Goal: Information Seeking & Learning: Learn about a topic

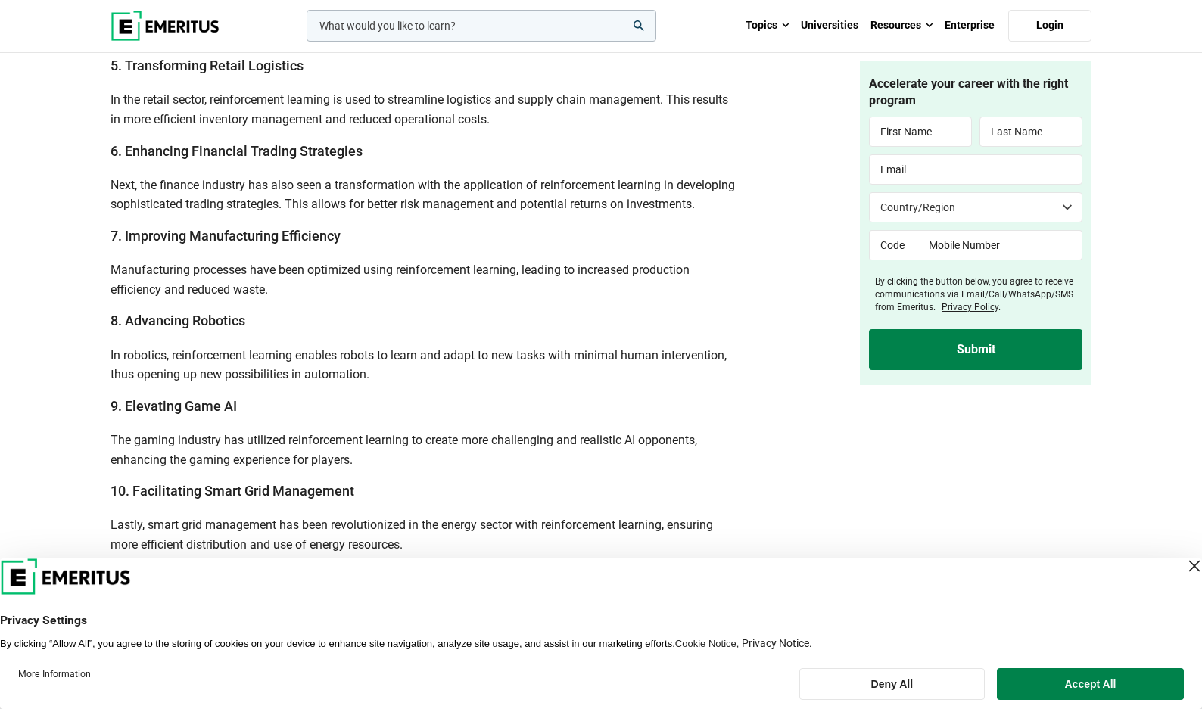
scroll to position [1858, 0]
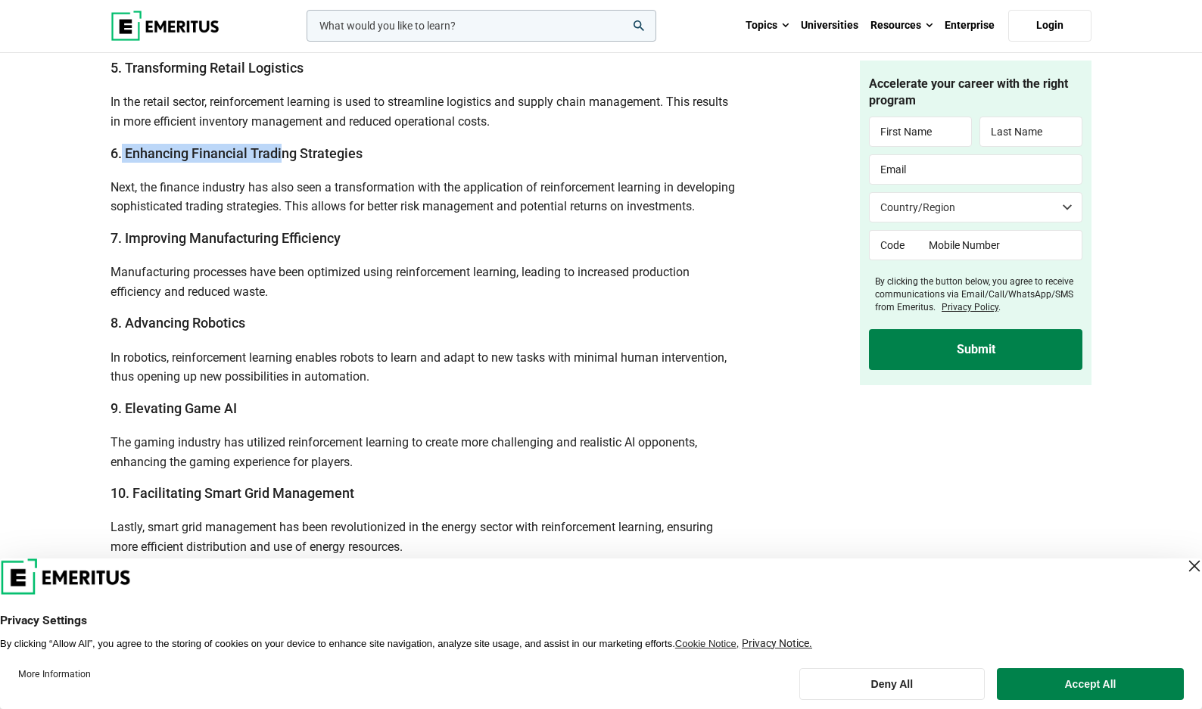
drag, startPoint x: 122, startPoint y: 154, endPoint x: 281, endPoint y: 161, distance: 159.1
click at [281, 161] on h3 "6. Enhancing Financial Trading Strategies" at bounding box center [423, 153] width 625 height 19
drag, startPoint x: 158, startPoint y: 200, endPoint x: 267, endPoint y: 208, distance: 109.3
click at [267, 208] on span "Next, the finance industry has also seen a transformation with the application …" at bounding box center [423, 197] width 624 height 34
click at [285, 216] on p "Next, the finance industry has also seen a transformation with the application …" at bounding box center [423, 197] width 625 height 39
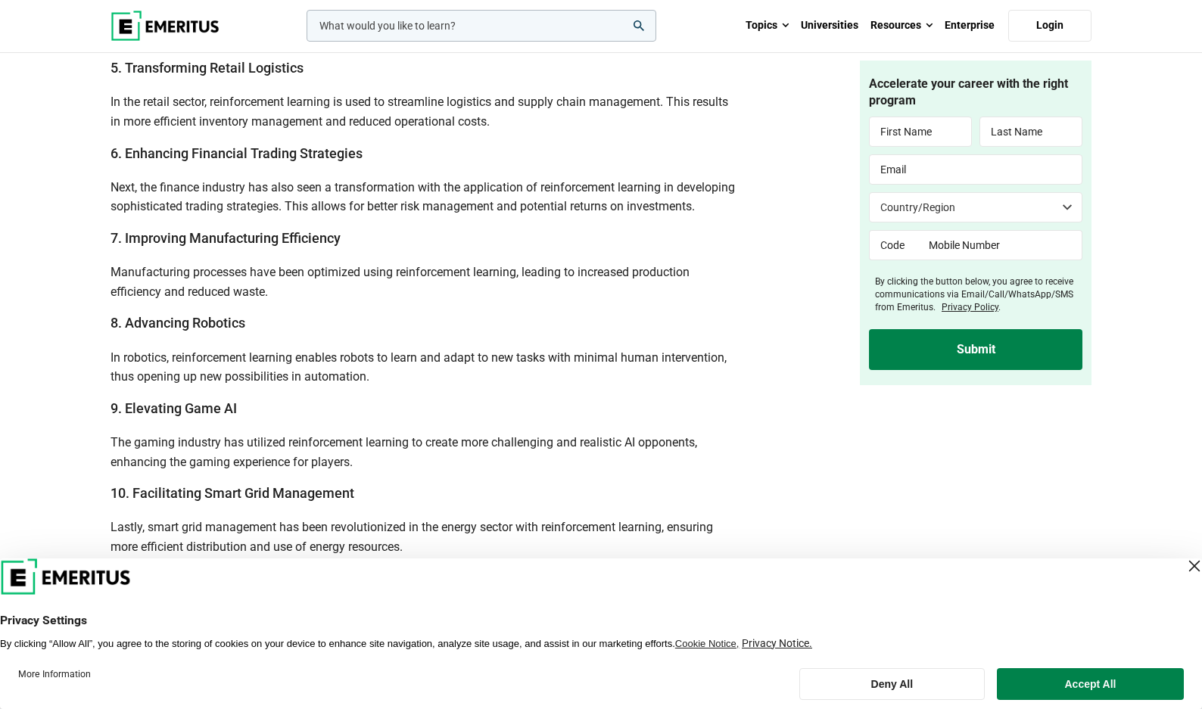
click at [222, 152] on b "6. Enhancing Financial Trading Strategies" at bounding box center [237, 153] width 252 height 16
drag, startPoint x: 125, startPoint y: 146, endPoint x: 361, endPoint y: 153, distance: 236.3
click at [362, 155] on h3 "6. Enhancing Financial Trading Strategies" at bounding box center [423, 153] width 625 height 19
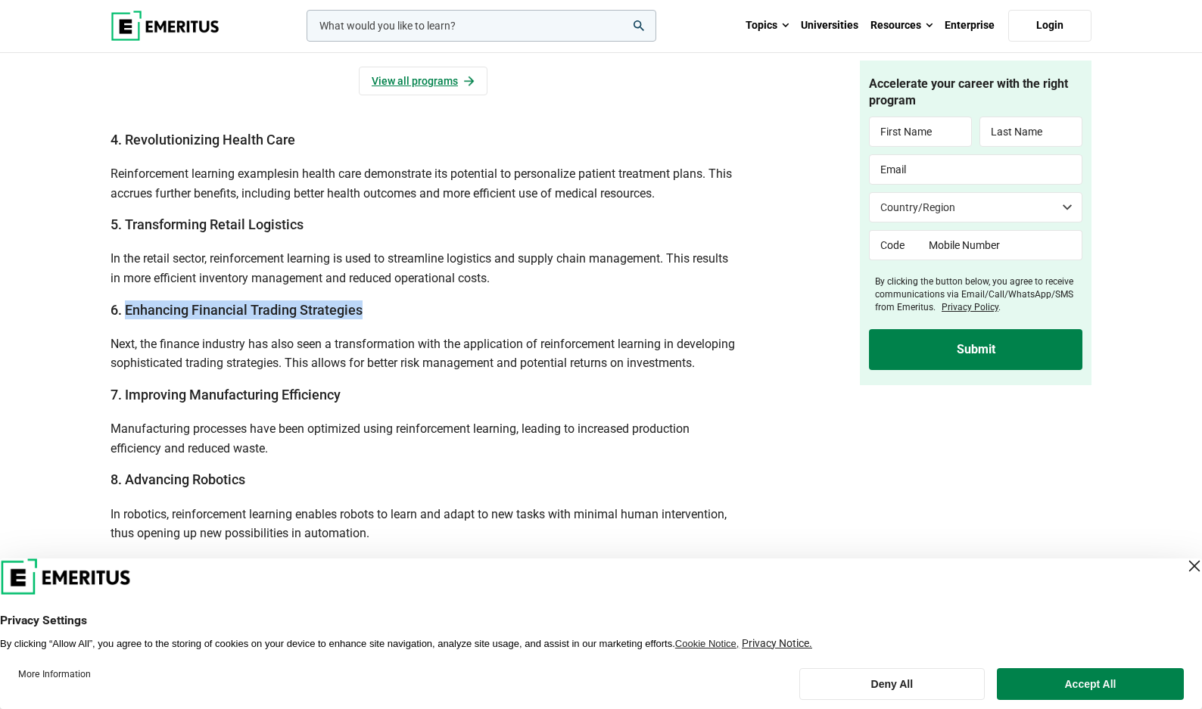
scroll to position [1701, 0]
drag, startPoint x: 307, startPoint y: 174, endPoint x: 399, endPoint y: 178, distance: 91.7
click at [399, 178] on span "in health care demonstrate its potential to personalize patient treatment plans…" at bounding box center [421, 184] width 621 height 34
